Goal: Information Seeking & Learning: Check status

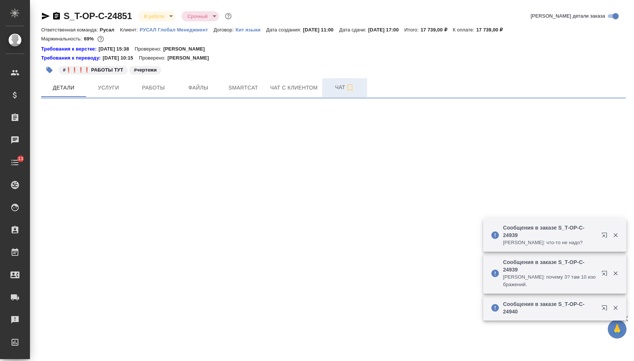
select select "RU"
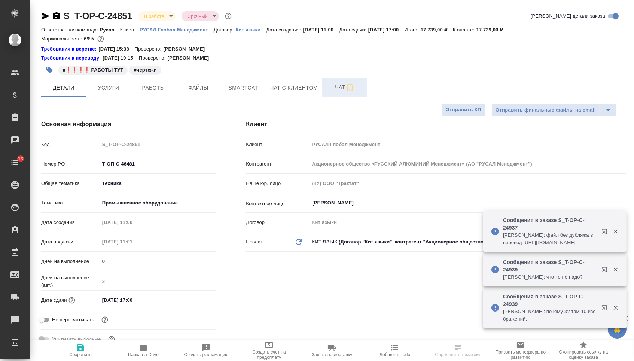
type textarea "x"
click at [335, 92] on span "Чат" at bounding box center [345, 87] width 36 height 9
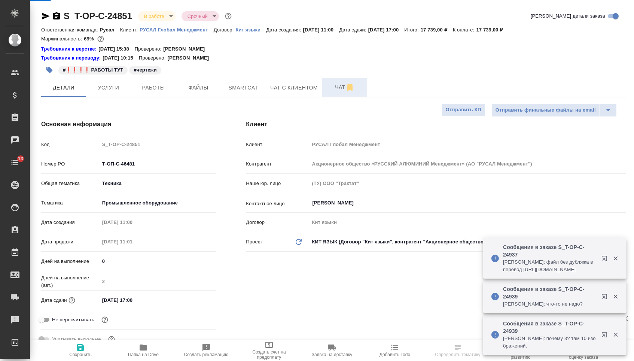
type textarea "x"
type input "Авдеенко Кирилл"
type input "[PERSON_NAME]"
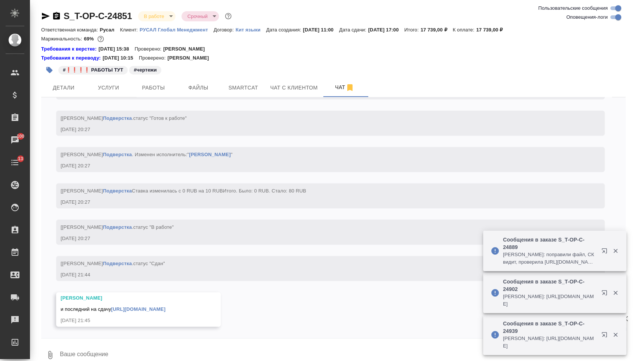
scroll to position [2942, 0]
click at [160, 312] on link "https://drive.awatera.com/f/10150718" at bounding box center [138, 310] width 54 height 6
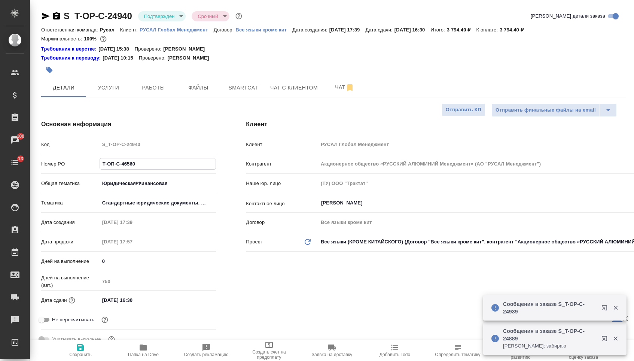
select select "RU"
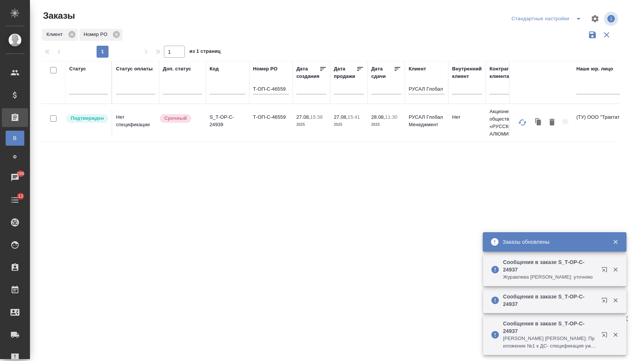
click at [286, 92] on input "Т-ОП-С-46559" at bounding box center [271, 89] width 36 height 9
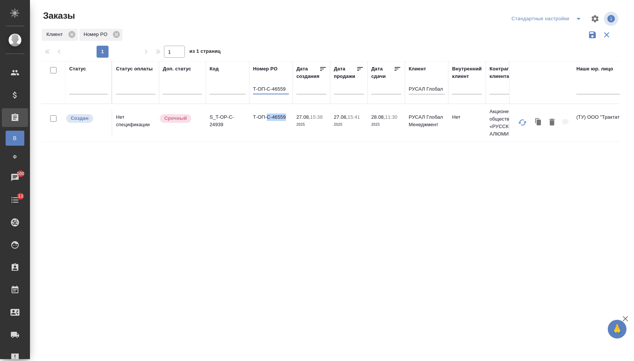
click at [268, 124] on td "Т-ОП-С-46559" at bounding box center [270, 123] width 43 height 26
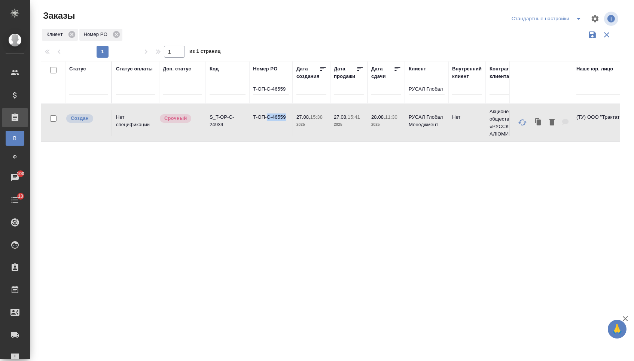
click at [268, 124] on td "Т-ОП-С-46559" at bounding box center [270, 123] width 43 height 26
click at [290, 93] on th "Номер PO Т-ОП-С-46559" at bounding box center [270, 82] width 43 height 43
click at [288, 93] on input "Т-ОП-С-46559" at bounding box center [271, 89] width 36 height 9
type input "Т-ОП-С-46560"
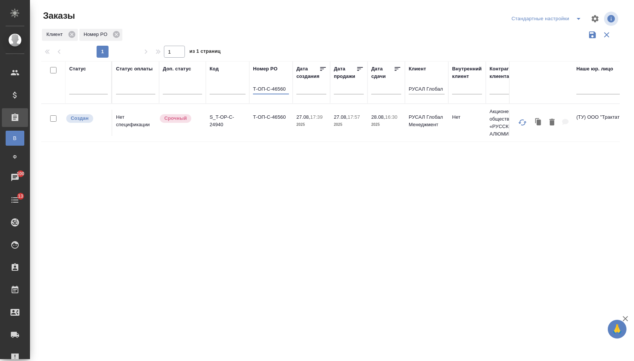
click at [277, 123] on td "Т-ОП-С-46560" at bounding box center [270, 123] width 43 height 26
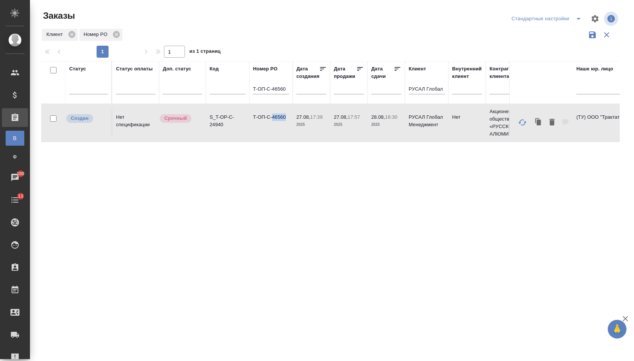
click at [277, 123] on td "Т-ОП-С-46560" at bounding box center [270, 123] width 43 height 26
click at [268, 93] on input "Т-ОП-С-46560" at bounding box center [271, 89] width 36 height 9
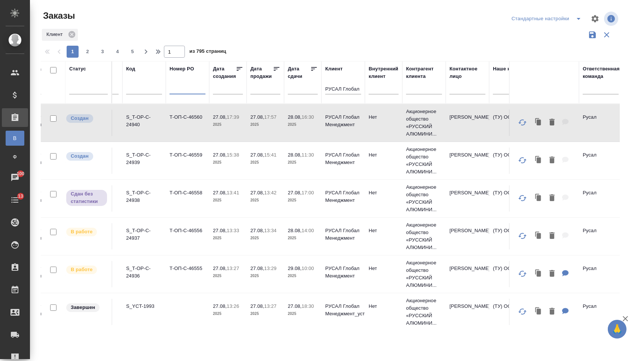
scroll to position [0, 86]
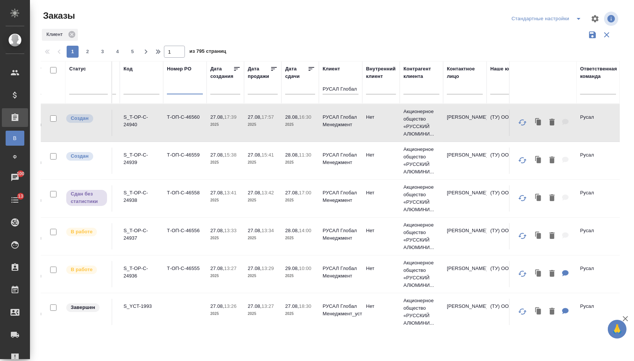
click at [456, 89] on input "text" at bounding box center [465, 89] width 36 height 9
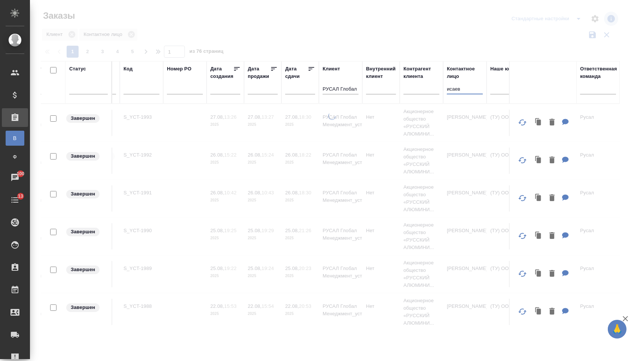
type input "Исаев"
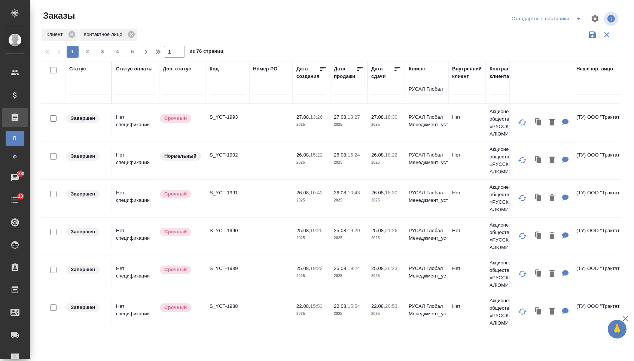
scroll to position [0, 0]
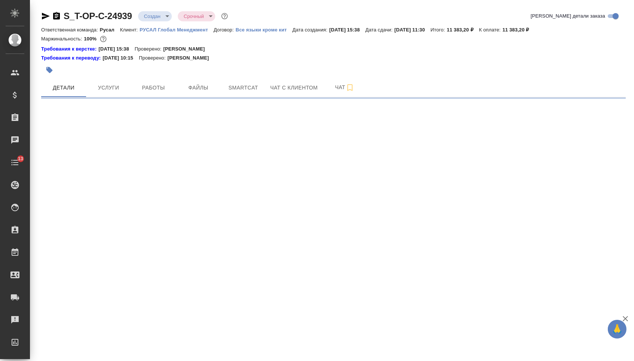
select select "RU"
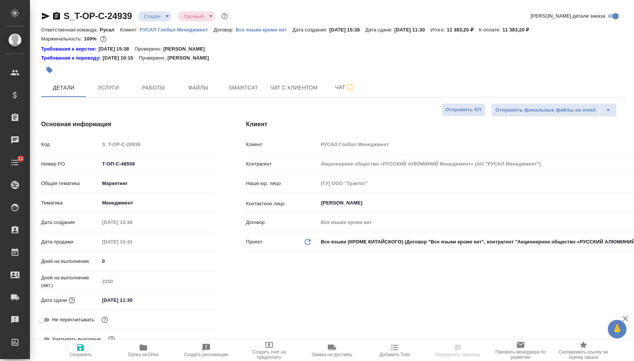
click at [60, 18] on icon "button" at bounding box center [56, 15] width 7 height 7
type textarea "x"
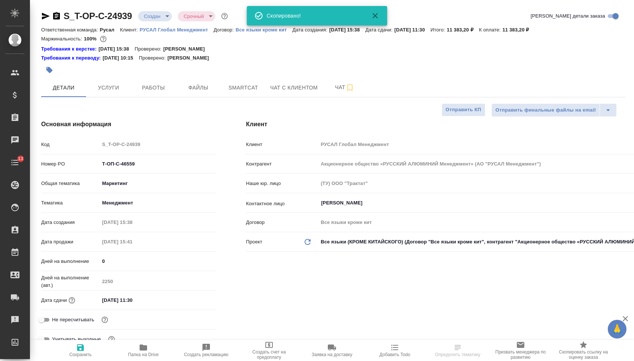
type textarea "x"
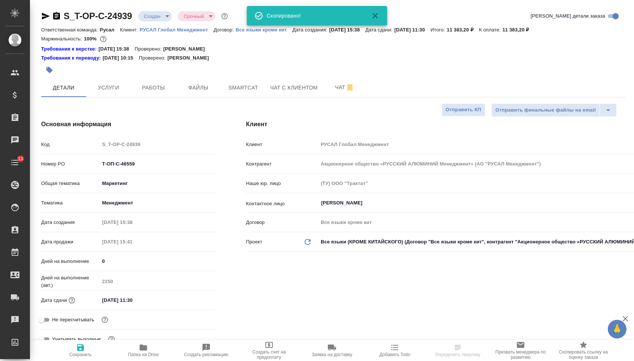
type textarea "x"
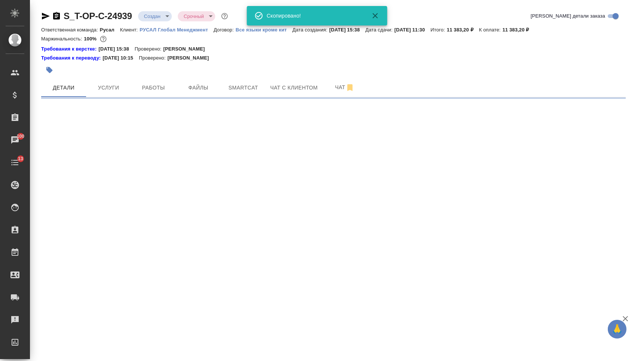
select select "RU"
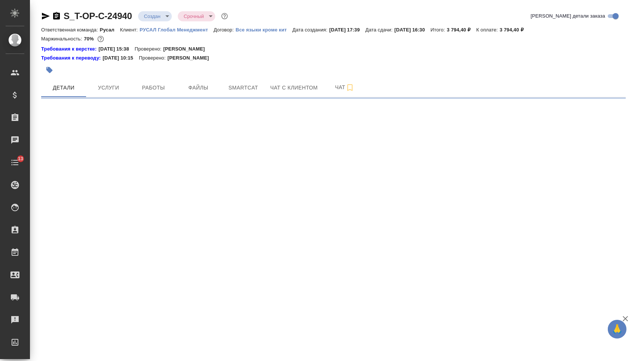
select select "RU"
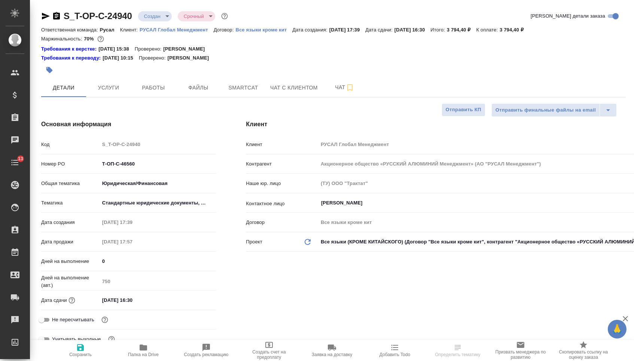
type textarea "x"
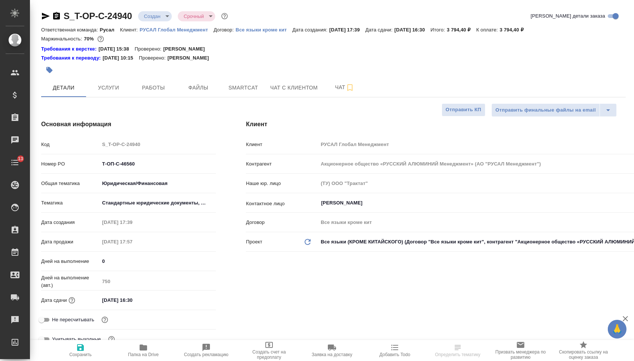
type textarea "x"
click at [55, 15] on icon "button" at bounding box center [56, 15] width 7 height 7
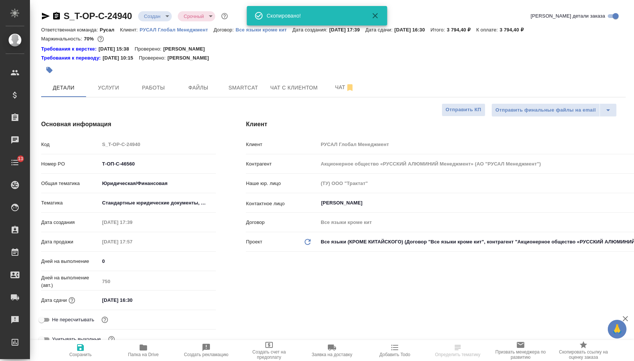
type textarea "x"
select select "RU"
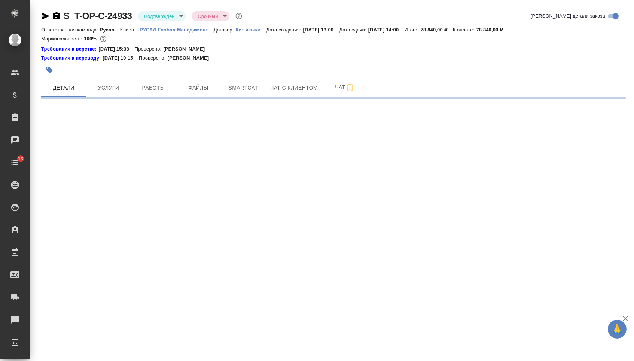
select select "RU"
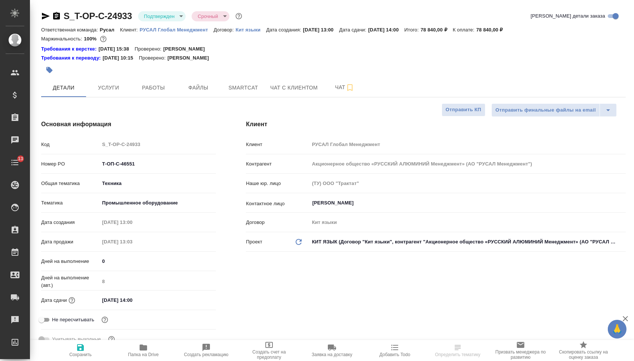
type textarea "x"
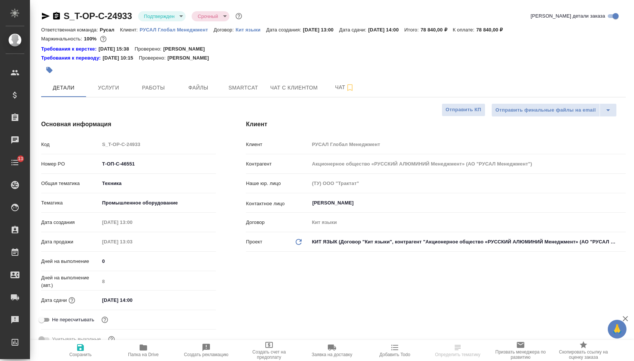
type textarea "x"
click at [141, 95] on button "Работы" at bounding box center [153, 87] width 45 height 19
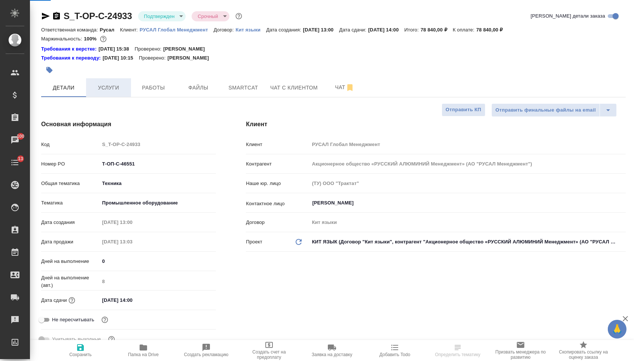
click at [112, 92] on span "Услуги" at bounding box center [109, 87] width 36 height 9
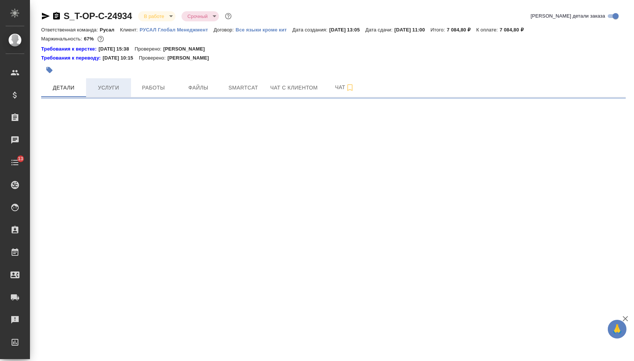
select select "RU"
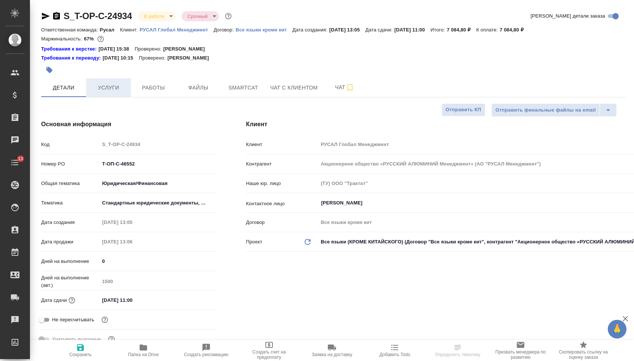
type textarea "x"
click at [104, 91] on span "Услуги" at bounding box center [109, 87] width 36 height 9
type textarea "x"
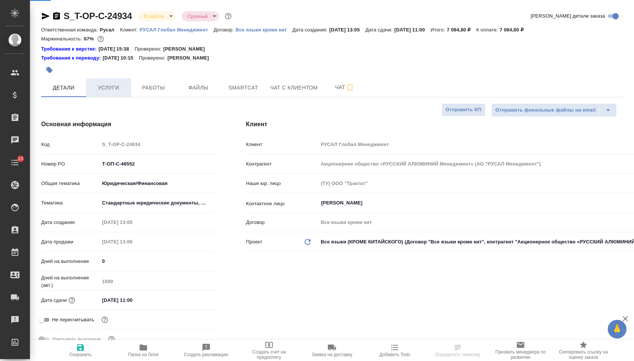
type textarea "x"
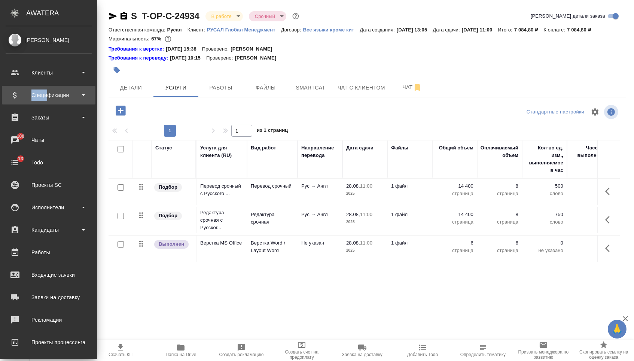
click at [48, 89] on div "Спецификации" at bounding box center [49, 95] width 94 height 19
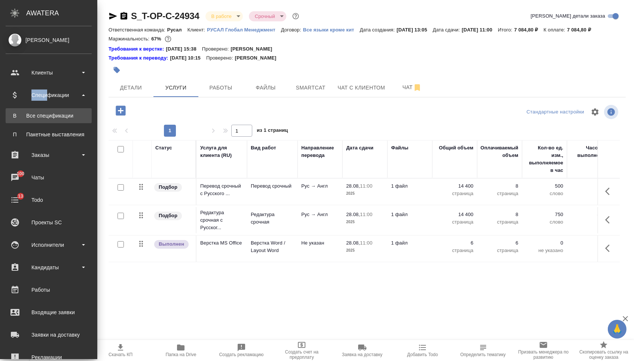
click at [48, 115] on div "Все спецификации" at bounding box center [48, 115] width 79 height 7
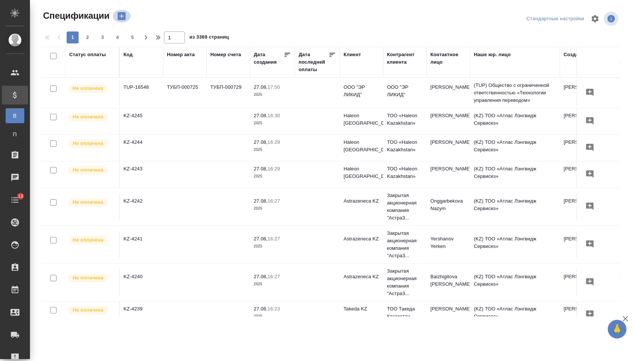
click at [125, 14] on icon "button" at bounding box center [122, 16] width 8 height 8
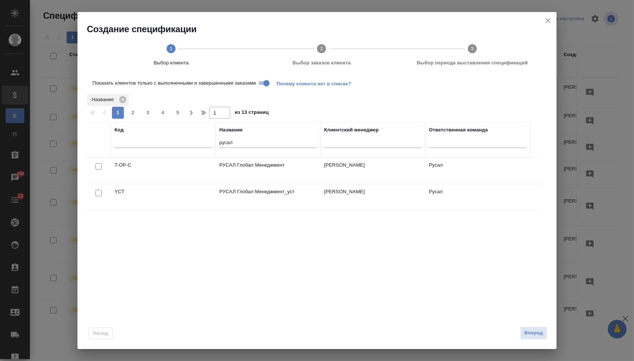
click at [265, 88] on input "Показать клиентов только с выполненными и завершенными заказами" at bounding box center [266, 83] width 27 height 9
click at [99, 169] on input "checkbox" at bounding box center [98, 166] width 6 height 6
checkbox input "true"
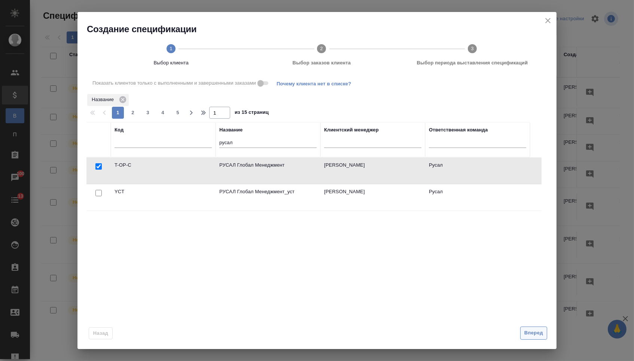
click at [526, 334] on span "Вперед" at bounding box center [534, 333] width 19 height 9
select select "7"
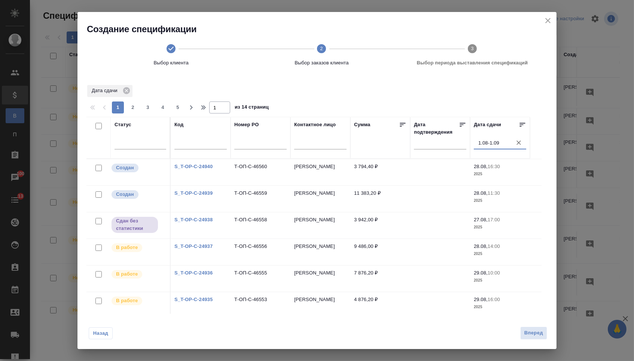
click at [524, 148] on input "1.08-1.09" at bounding box center [503, 143] width 48 height 10
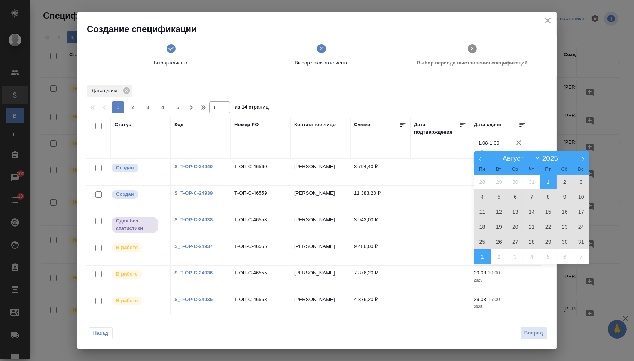
click at [521, 145] on icon "button" at bounding box center [518, 142] width 7 height 7
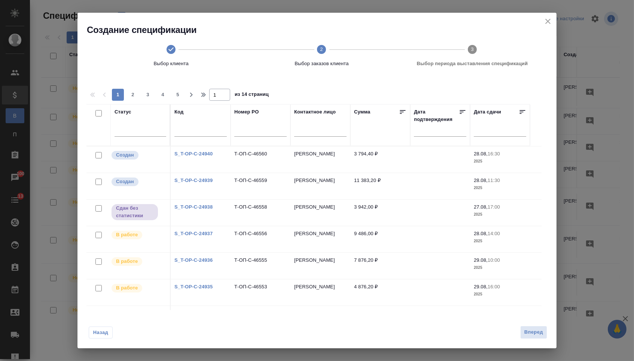
click at [98, 114] on input "checkbox" at bounding box center [98, 113] width 6 height 6
checkbox input "true"
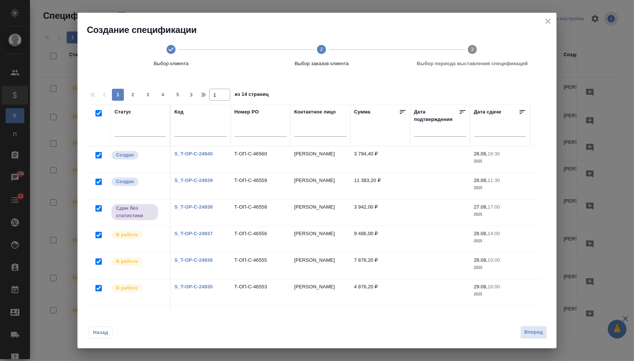
checkbox input "true"
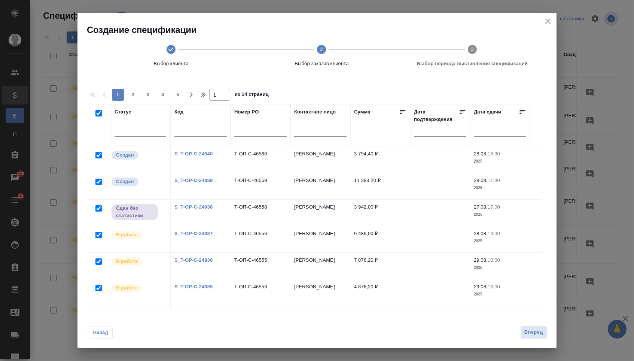
checkbox input "true"
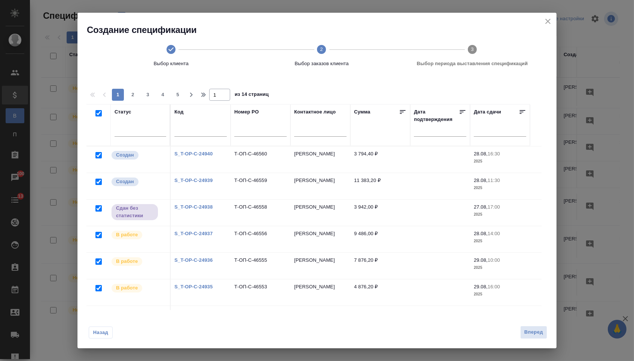
checkbox input "true"
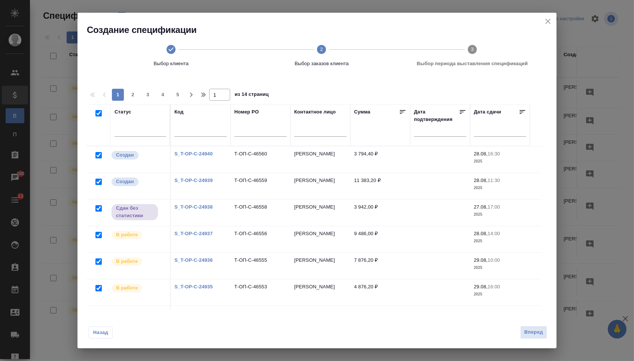
checkbox input "true"
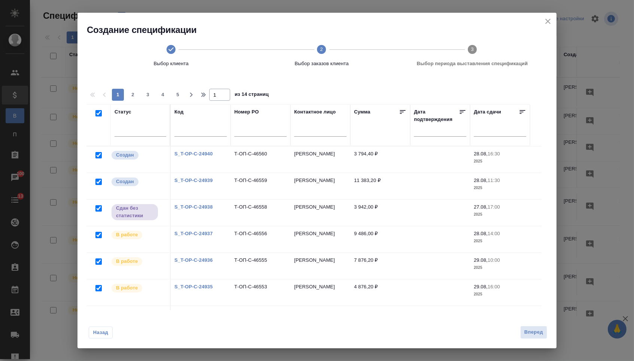
checkbox input "true"
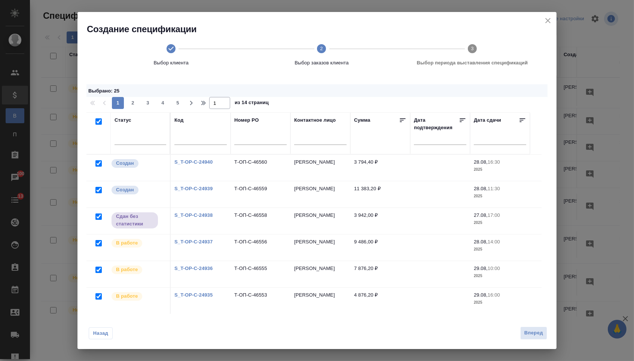
click at [100, 121] on input "checkbox" at bounding box center [98, 121] width 6 height 6
checkbox input "false"
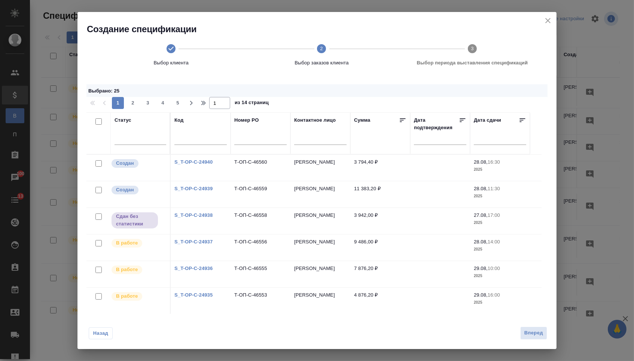
checkbox input "false"
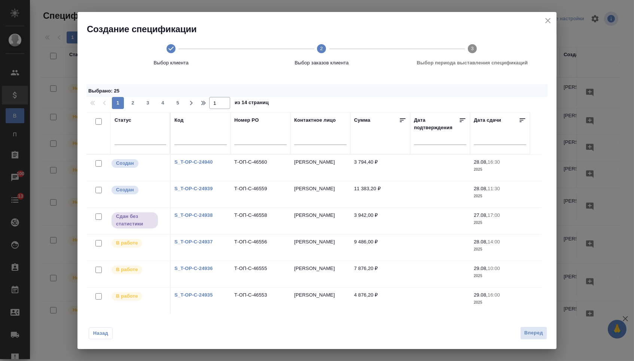
checkbox input "false"
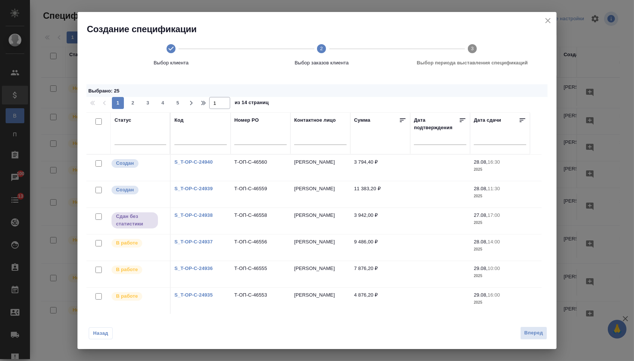
checkbox input "false"
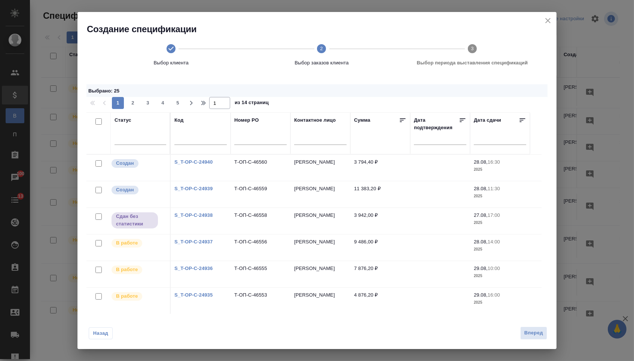
checkbox input "false"
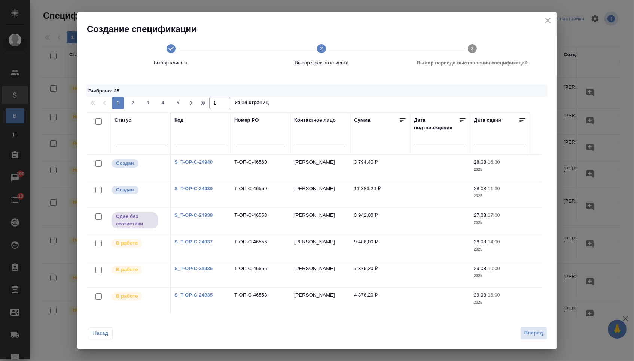
checkbox input "false"
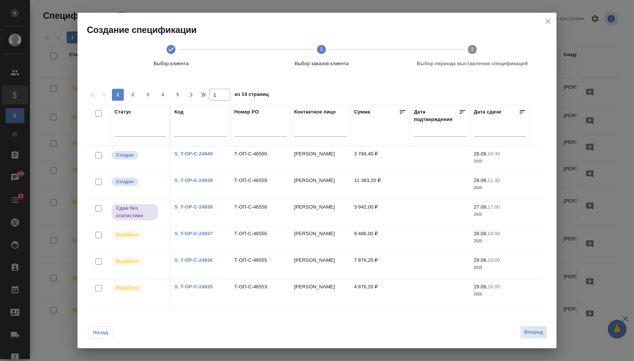
click at [98, 156] on input "checkbox" at bounding box center [98, 155] width 6 height 6
checkbox input "true"
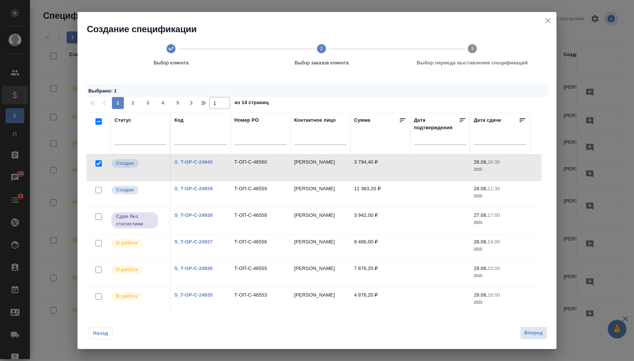
click at [98, 191] on input "checkbox" at bounding box center [98, 190] width 6 height 6
checkbox input "true"
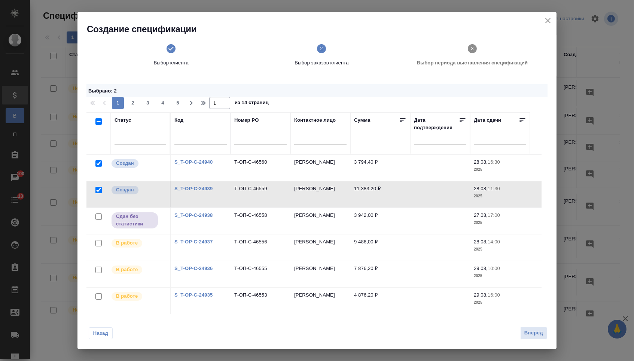
click at [97, 219] on input "checkbox" at bounding box center [98, 216] width 6 height 6
checkbox input "true"
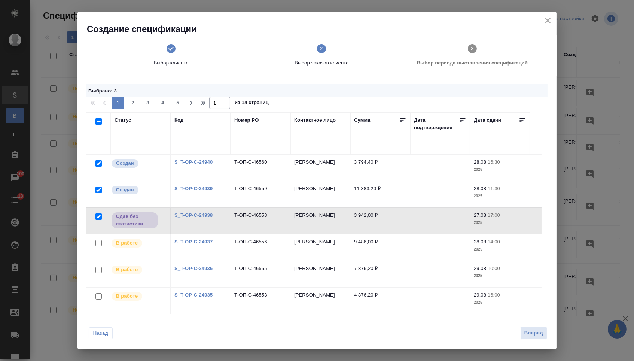
click at [97, 245] on input "checkbox" at bounding box center [98, 243] width 6 height 6
checkbox input "true"
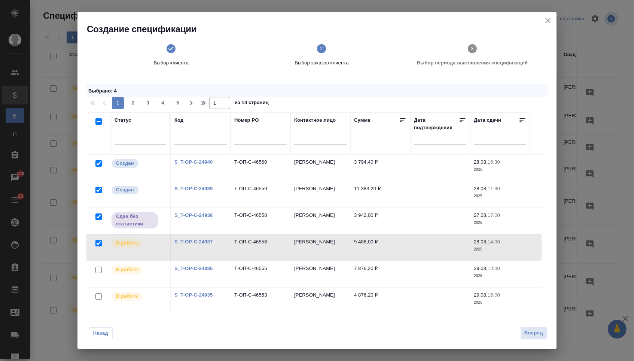
click at [96, 271] on input "checkbox" at bounding box center [98, 270] width 6 height 6
checkbox input "true"
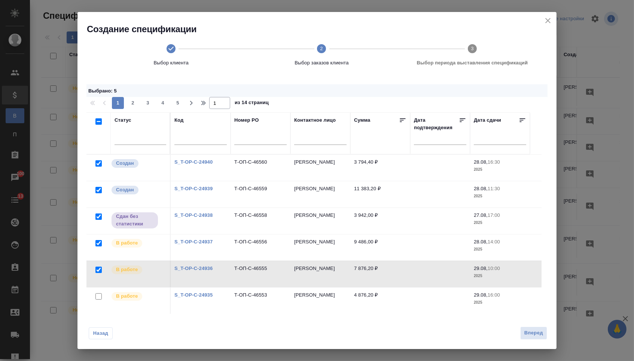
drag, startPoint x: 97, startPoint y: 299, endPoint x: 112, endPoint y: 269, distance: 33.5
click at [97, 299] on input "checkbox" at bounding box center [98, 296] width 6 height 6
checkbox input "true"
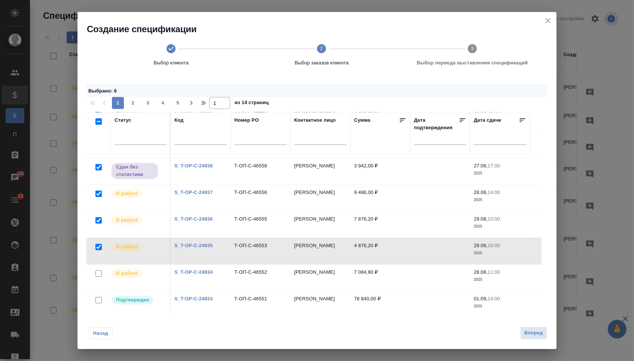
scroll to position [51, 0]
click at [96, 273] on input "checkbox" at bounding box center [98, 272] width 6 height 6
checkbox input "true"
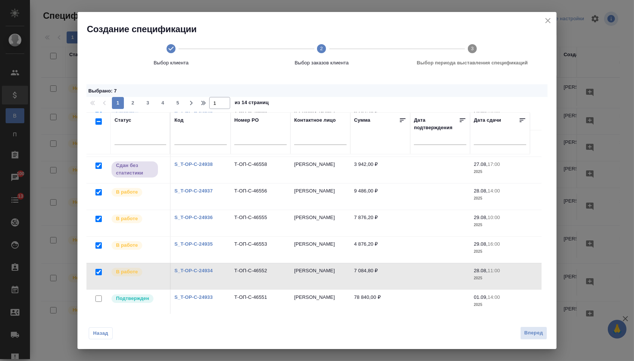
click at [98, 301] on input "checkbox" at bounding box center [98, 298] width 6 height 6
checkbox input "true"
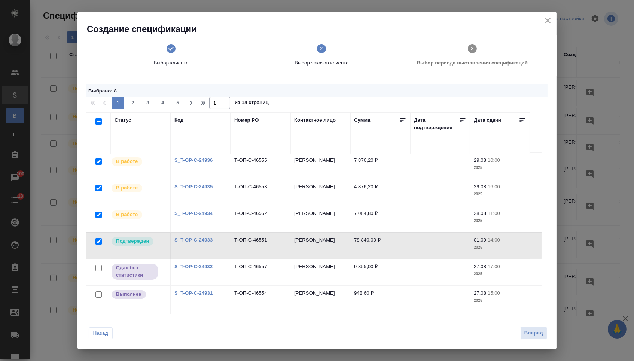
scroll to position [110, 0]
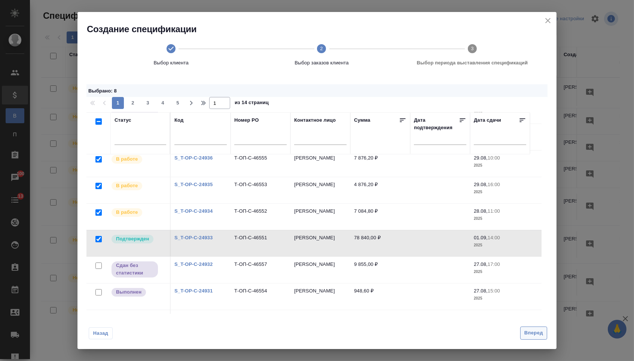
click at [531, 331] on span "Вперед" at bounding box center [534, 333] width 19 height 9
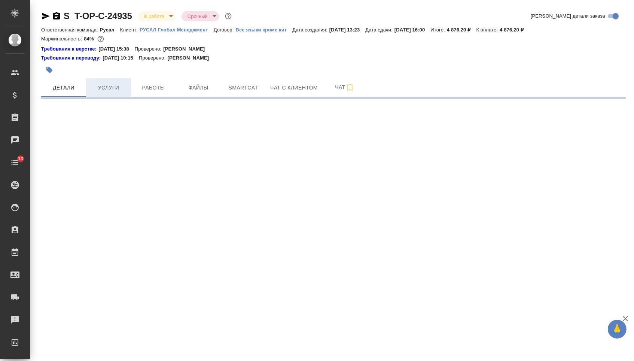
select select "RU"
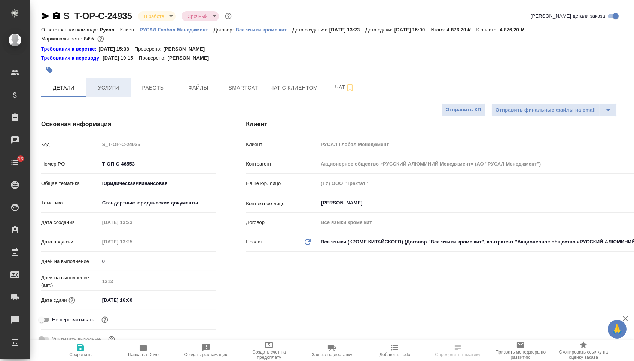
click at [96, 89] on span "Услуги" at bounding box center [109, 87] width 36 height 9
type textarea "x"
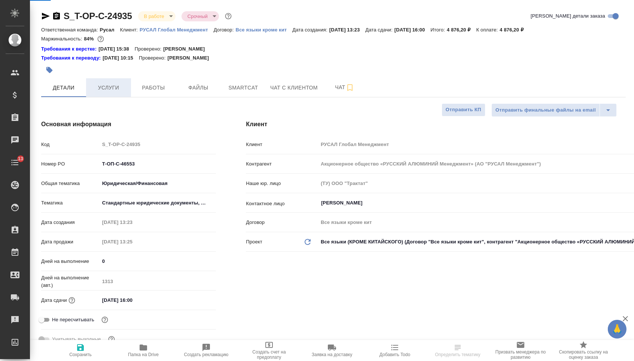
type textarea "x"
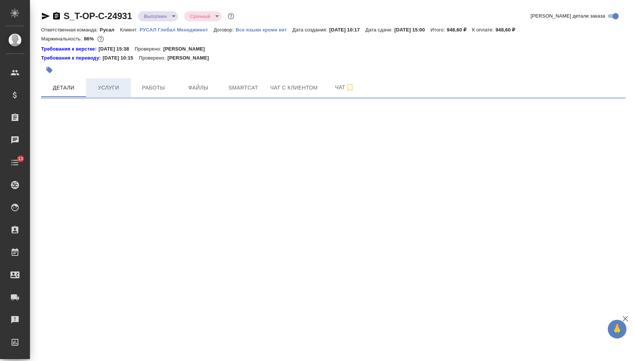
select select "RU"
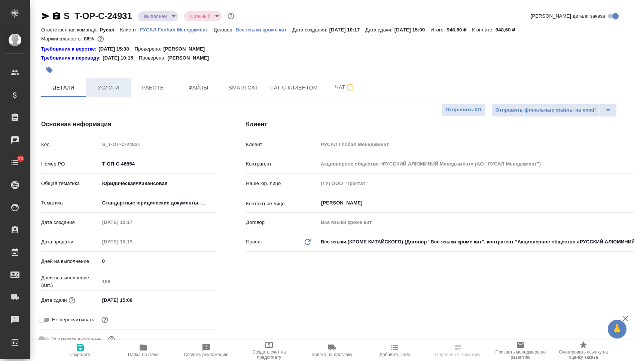
click at [106, 81] on button "Услуги" at bounding box center [108, 87] width 45 height 19
type textarea "x"
click at [107, 89] on span "Услуги" at bounding box center [109, 87] width 36 height 9
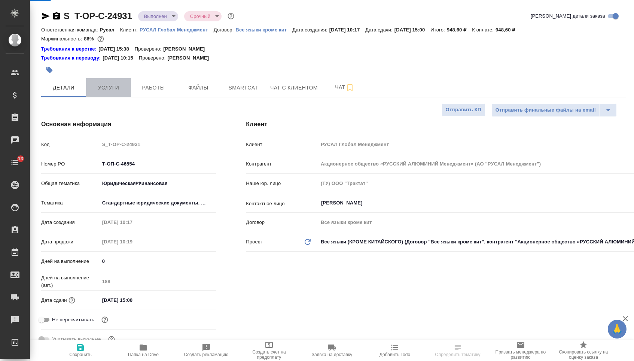
type textarea "x"
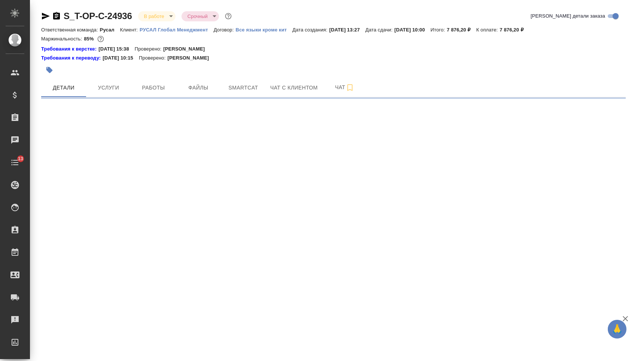
select select "RU"
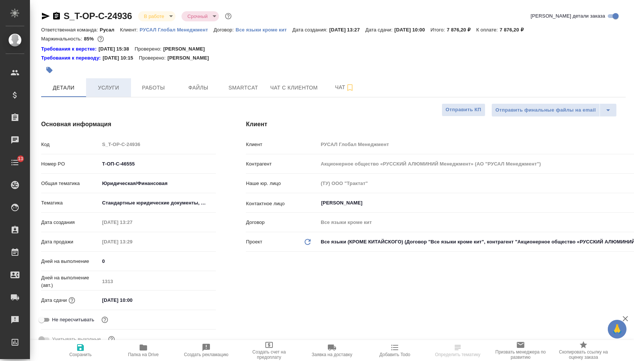
type textarea "x"
click at [113, 81] on button "Услуги" at bounding box center [108, 87] width 45 height 19
type textarea "x"
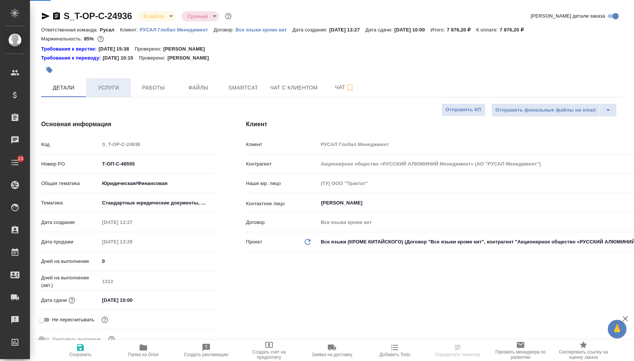
type textarea "x"
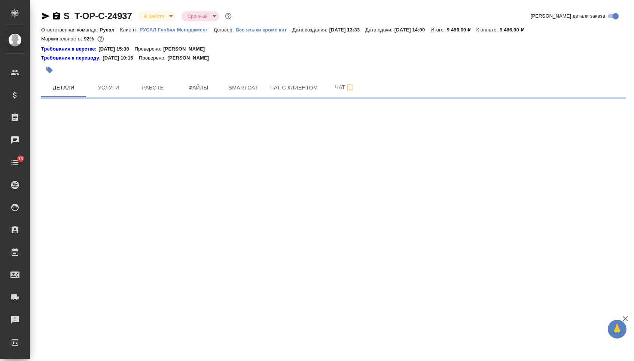
select select "RU"
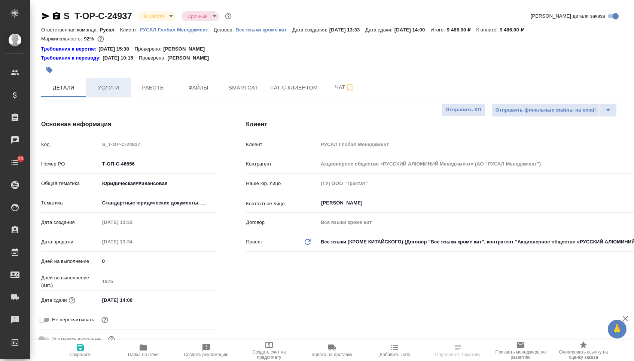
type textarea "x"
click at [99, 90] on span "Услуги" at bounding box center [109, 87] width 36 height 9
type textarea "x"
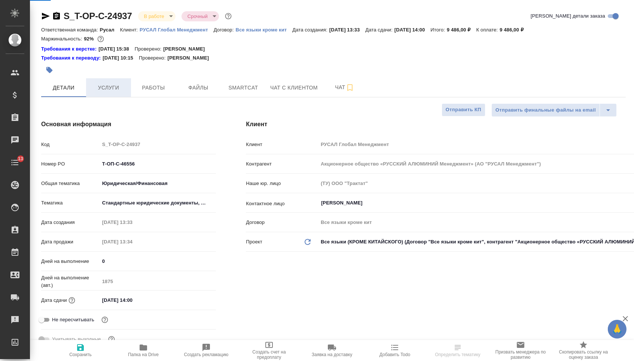
type textarea "x"
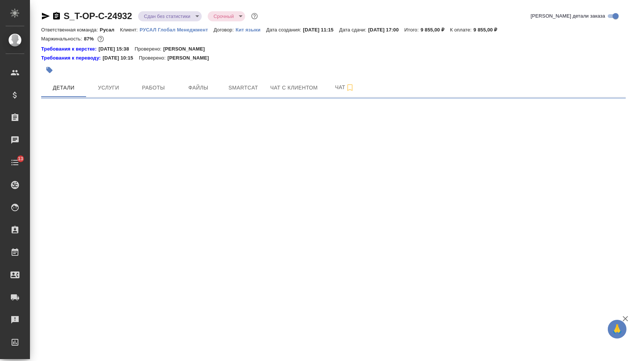
select select "RU"
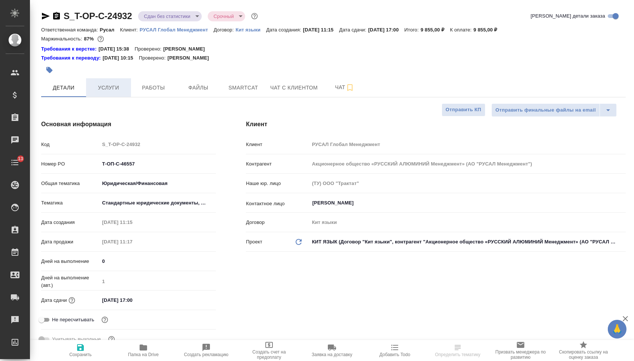
type textarea "x"
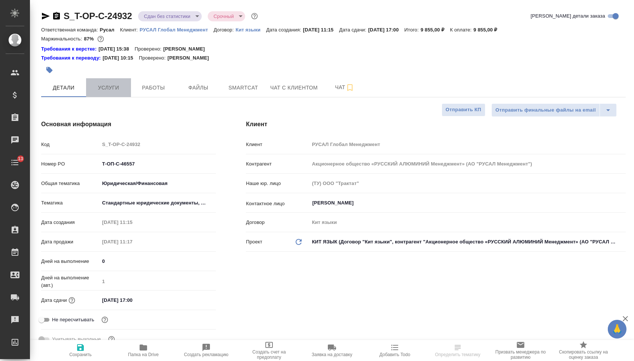
type textarea "x"
click at [112, 90] on span "Услуги" at bounding box center [109, 87] width 36 height 9
type textarea "x"
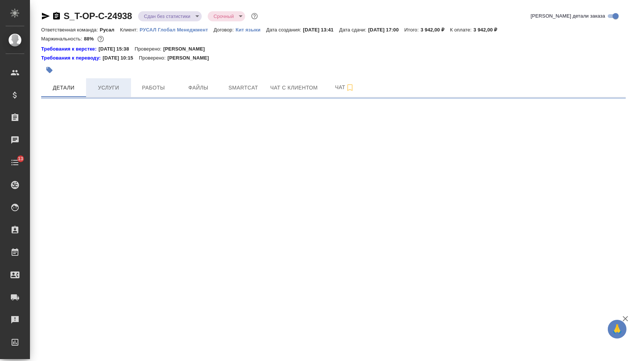
select select "RU"
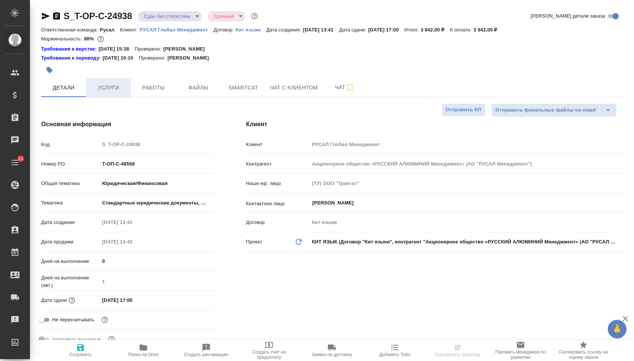
click at [113, 84] on button "Услуги" at bounding box center [108, 87] width 45 height 19
type textarea "x"
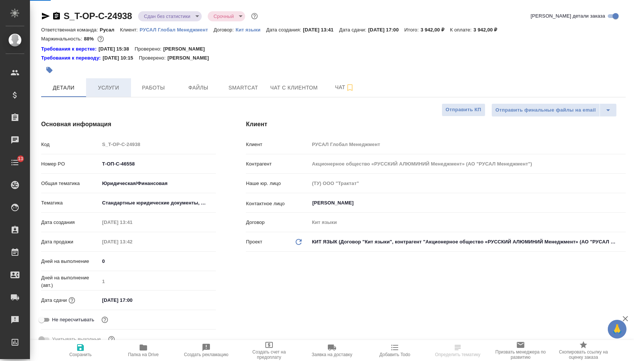
type textarea "x"
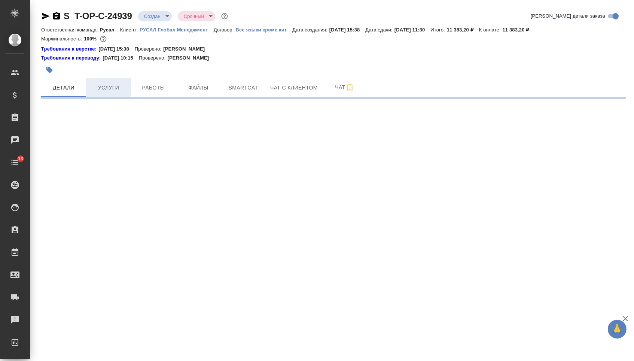
select select "RU"
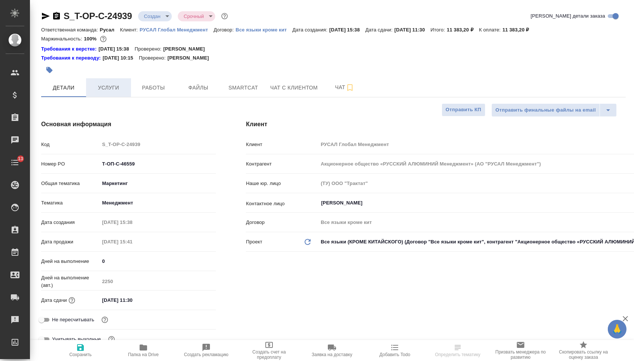
click at [113, 89] on span "Услуги" at bounding box center [109, 87] width 36 height 9
type textarea "x"
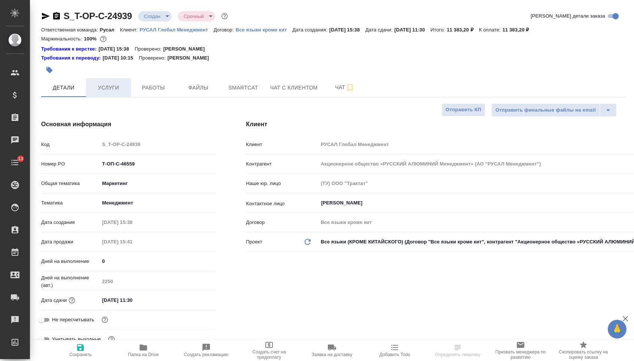
type textarea "x"
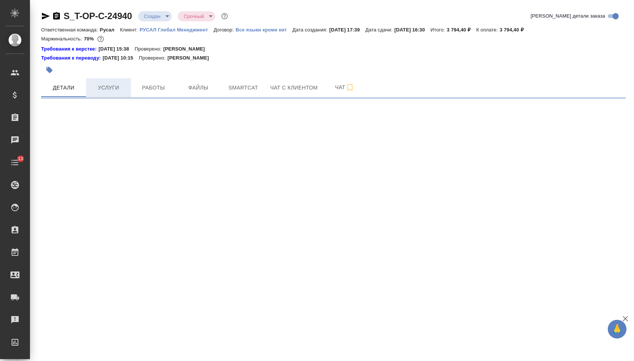
select select "RU"
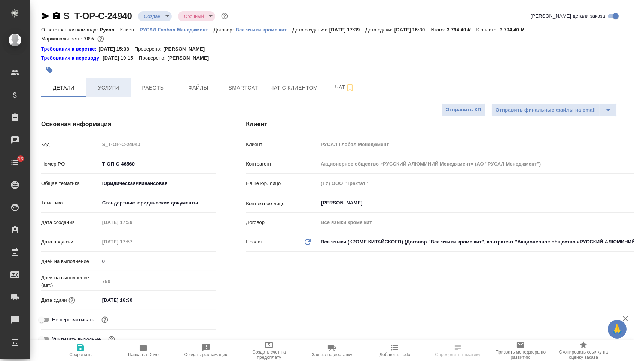
type textarea "x"
click at [98, 82] on button "Услуги" at bounding box center [108, 87] width 45 height 19
type textarea "x"
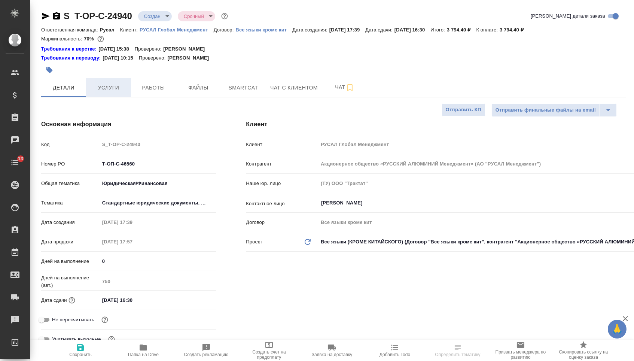
type textarea "x"
